Goal: Transaction & Acquisition: Book appointment/travel/reservation

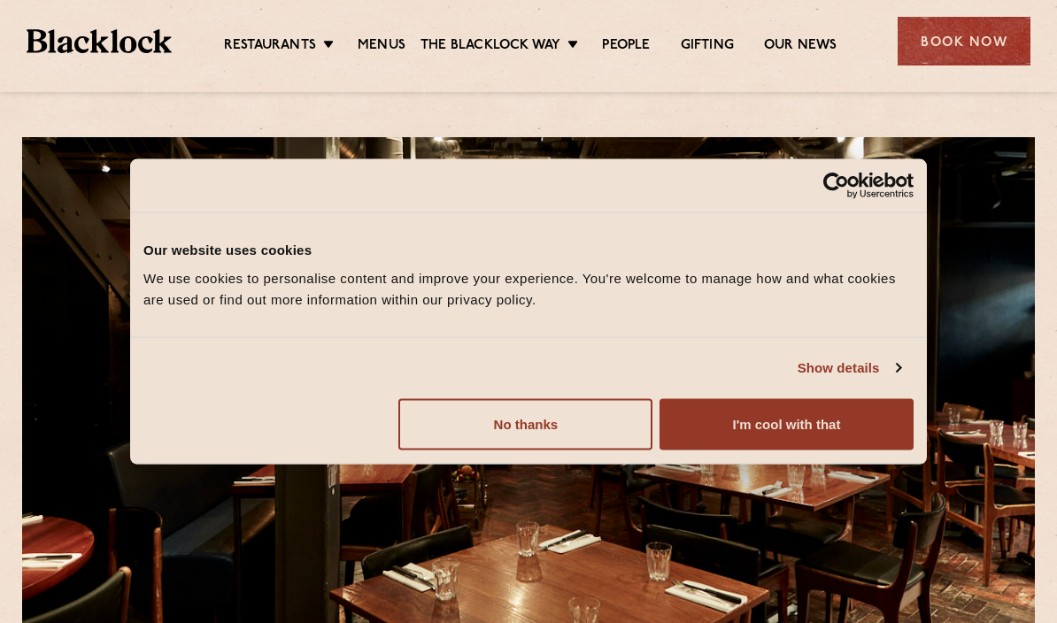
click at [800, 434] on button "I'm cool with that" at bounding box center [786, 423] width 254 height 51
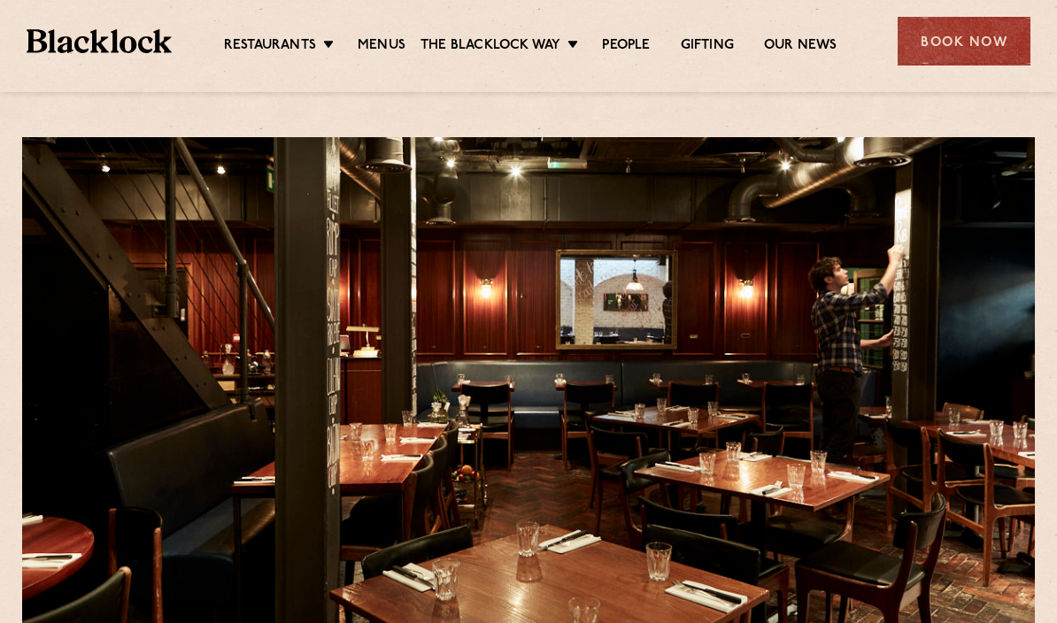
click at [979, 32] on div "Book Now" at bounding box center [963, 41] width 133 height 49
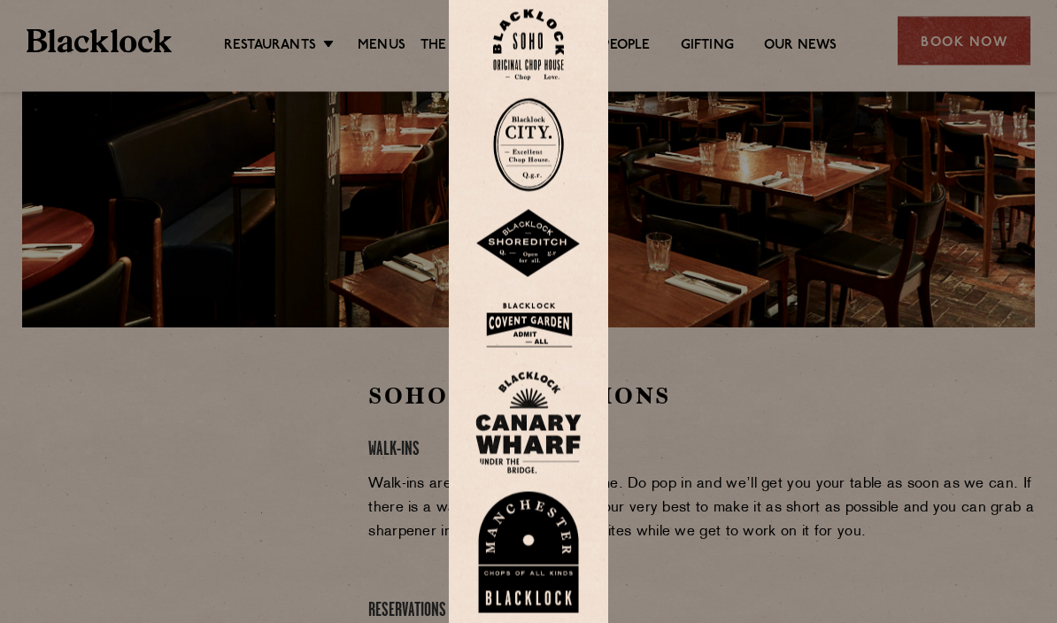
scroll to position [261, 0]
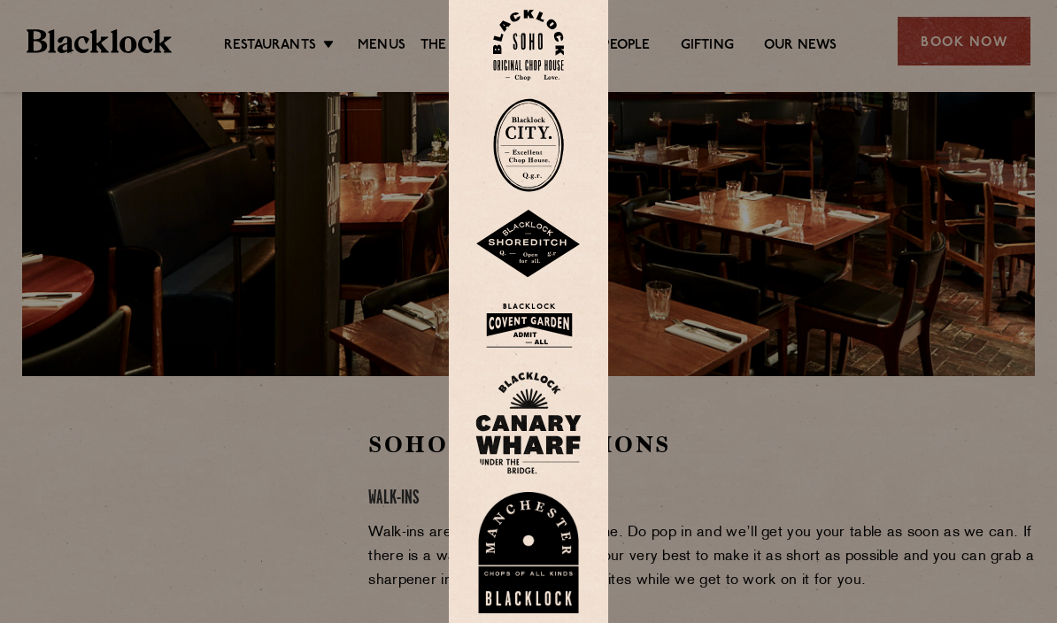
click at [540, 81] on img at bounding box center [528, 46] width 71 height 72
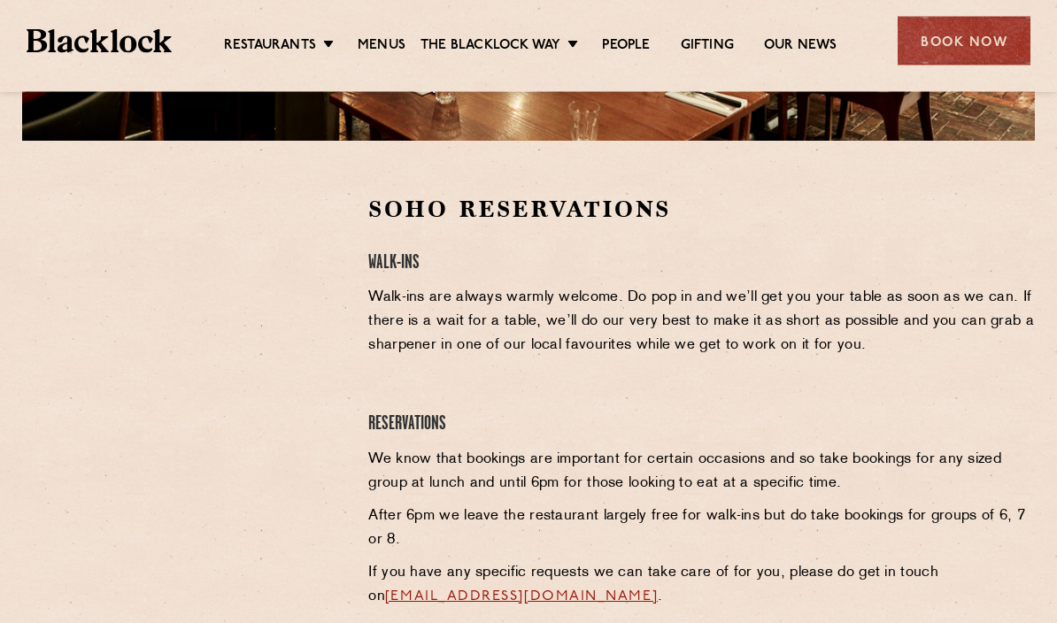
scroll to position [534, 0]
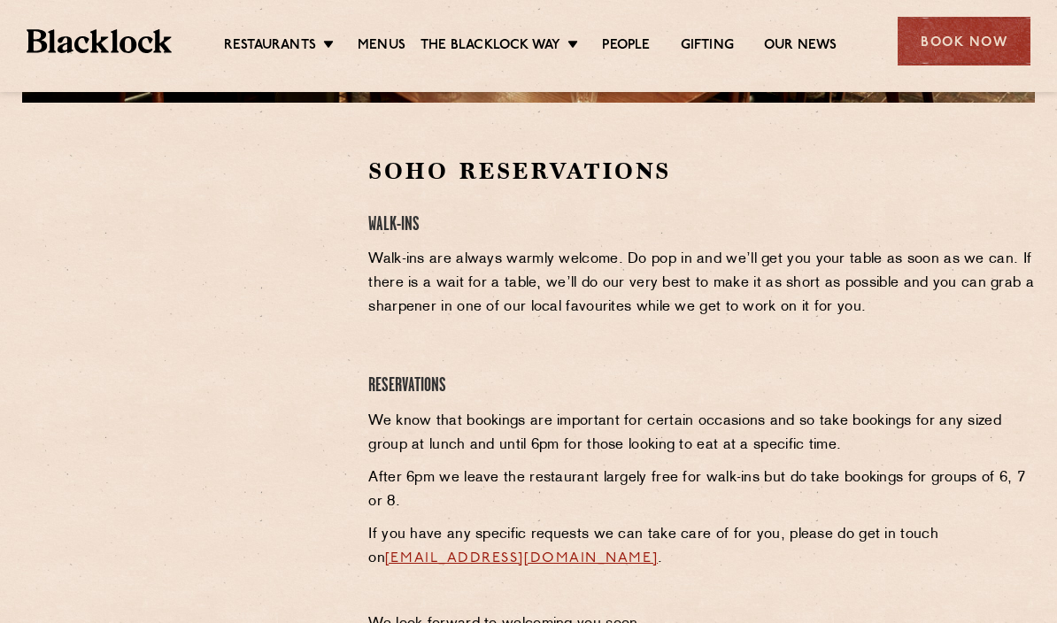
click at [0, 0] on link "Covent Garden" at bounding box center [0, 0] width 0 height 0
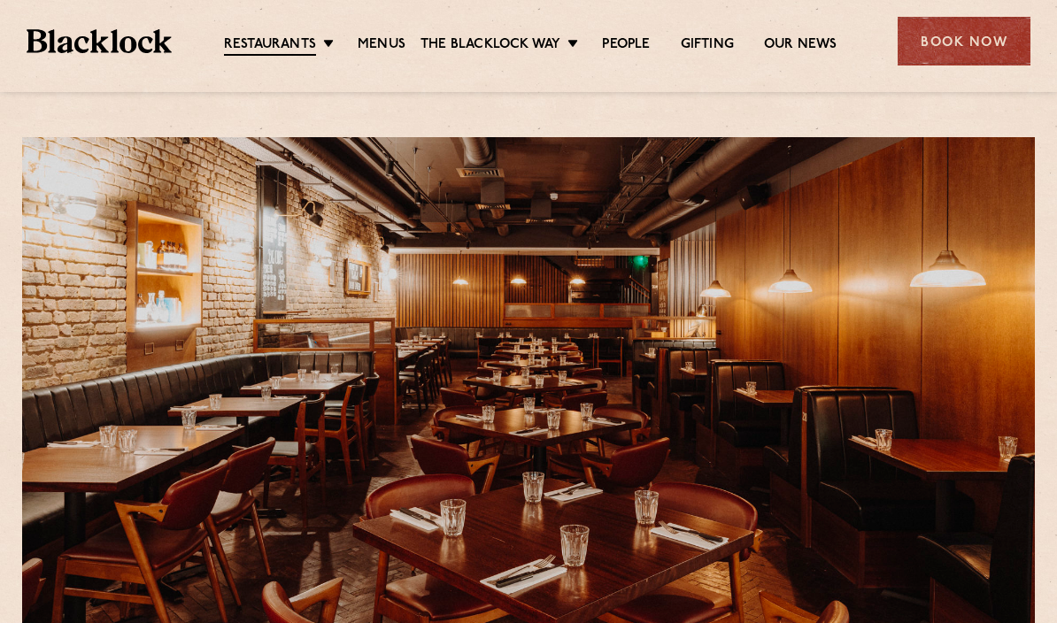
click at [1004, 39] on div "Book Now" at bounding box center [963, 41] width 133 height 49
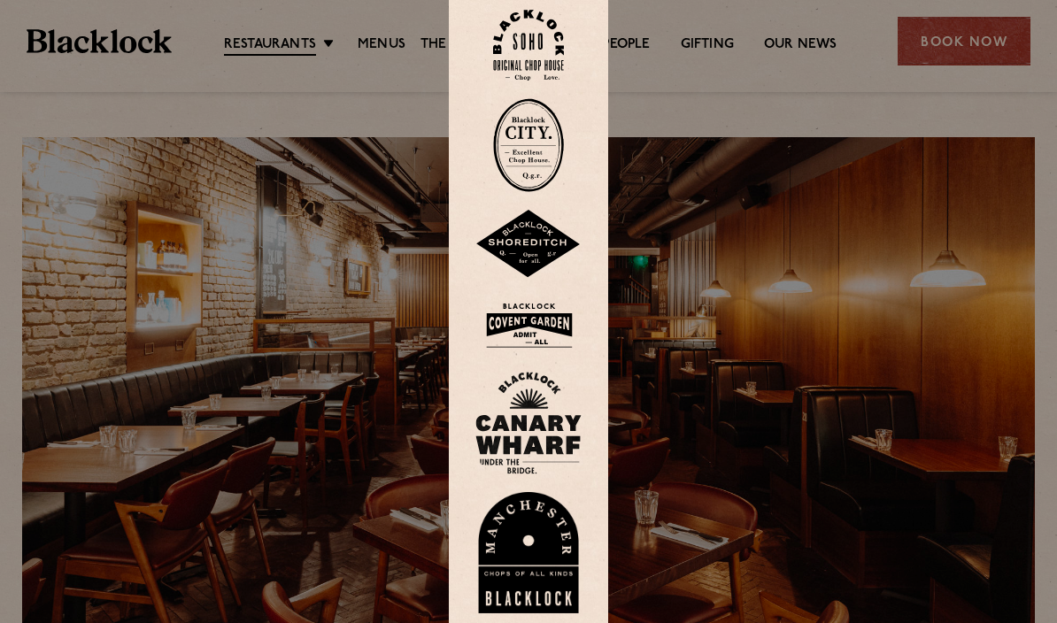
click at [520, 354] on img at bounding box center [528, 325] width 106 height 58
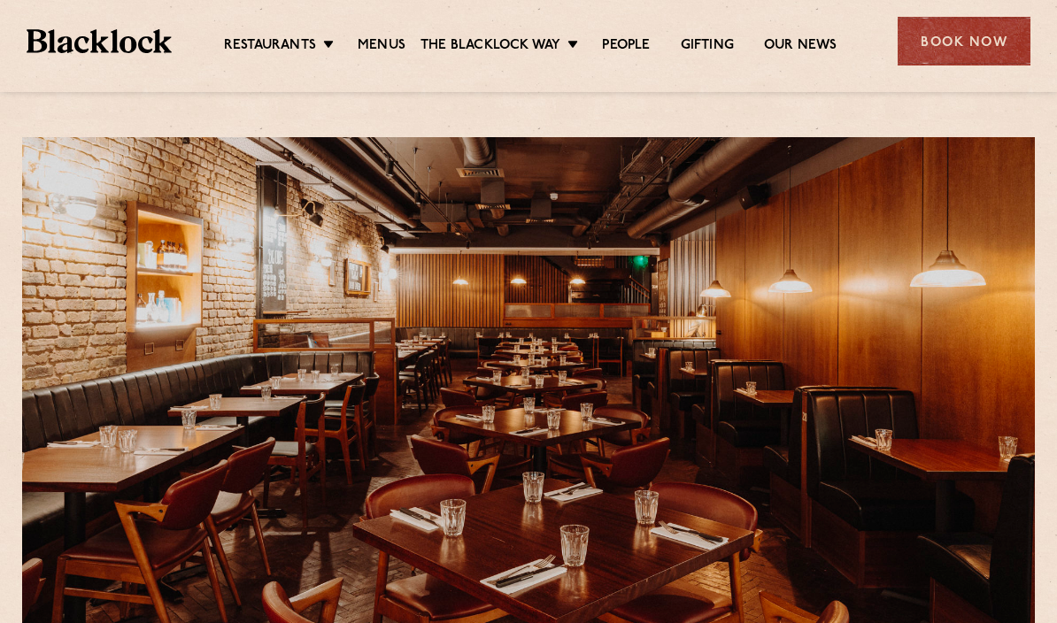
click at [948, 49] on div "Book Now" at bounding box center [963, 41] width 133 height 49
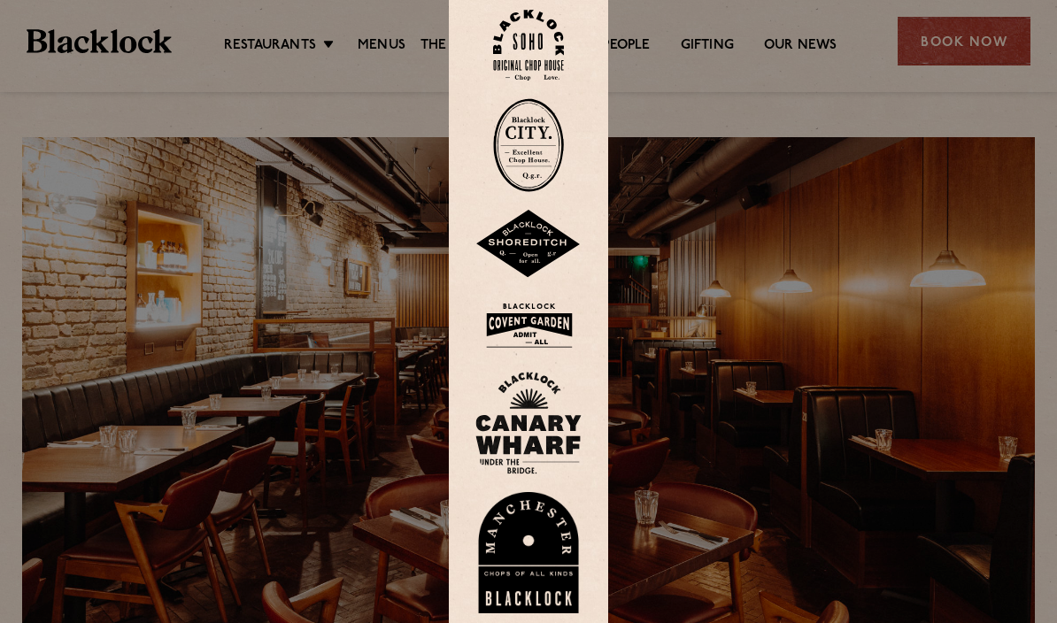
click at [534, 354] on img at bounding box center [528, 325] width 106 height 58
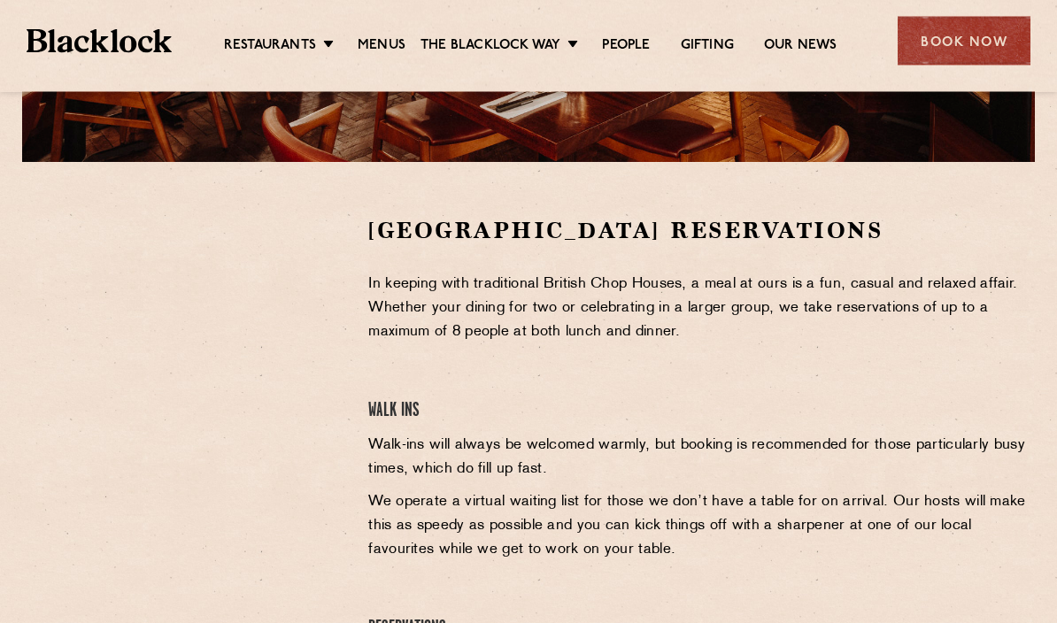
scroll to position [475, 0]
